Goal: Task Accomplishment & Management: Complete application form

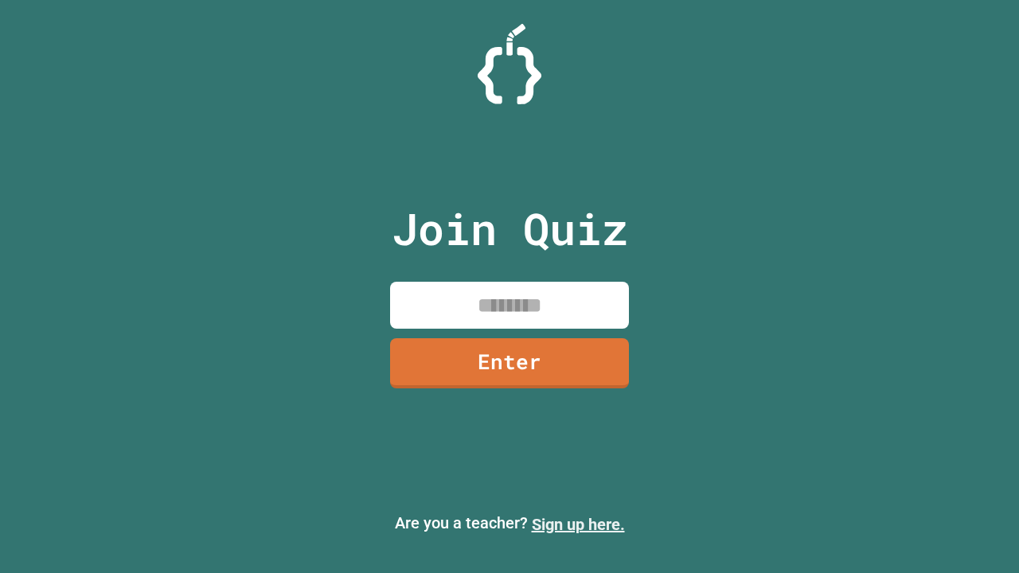
click at [578, 525] on link "Sign up here." at bounding box center [578, 524] width 93 height 19
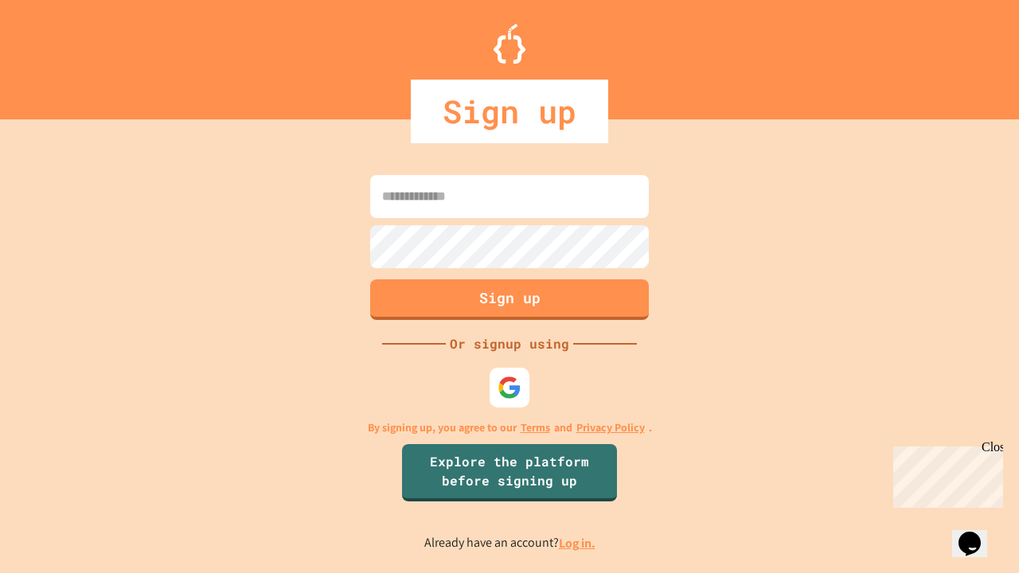
click at [578, 543] on link "Log in." at bounding box center [577, 543] width 37 height 17
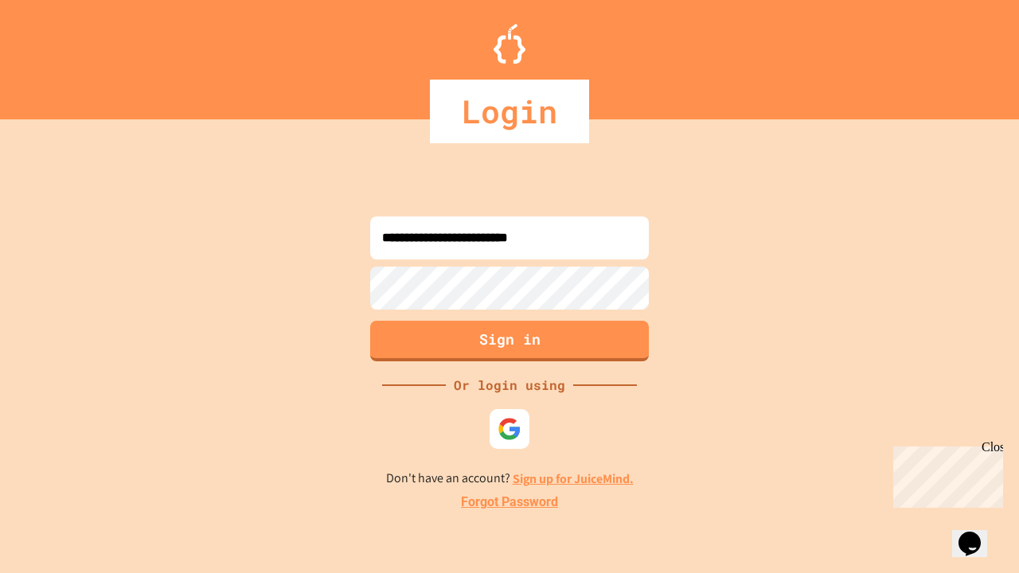
type input "**********"
